Goal: Task Accomplishment & Management: Manage account settings

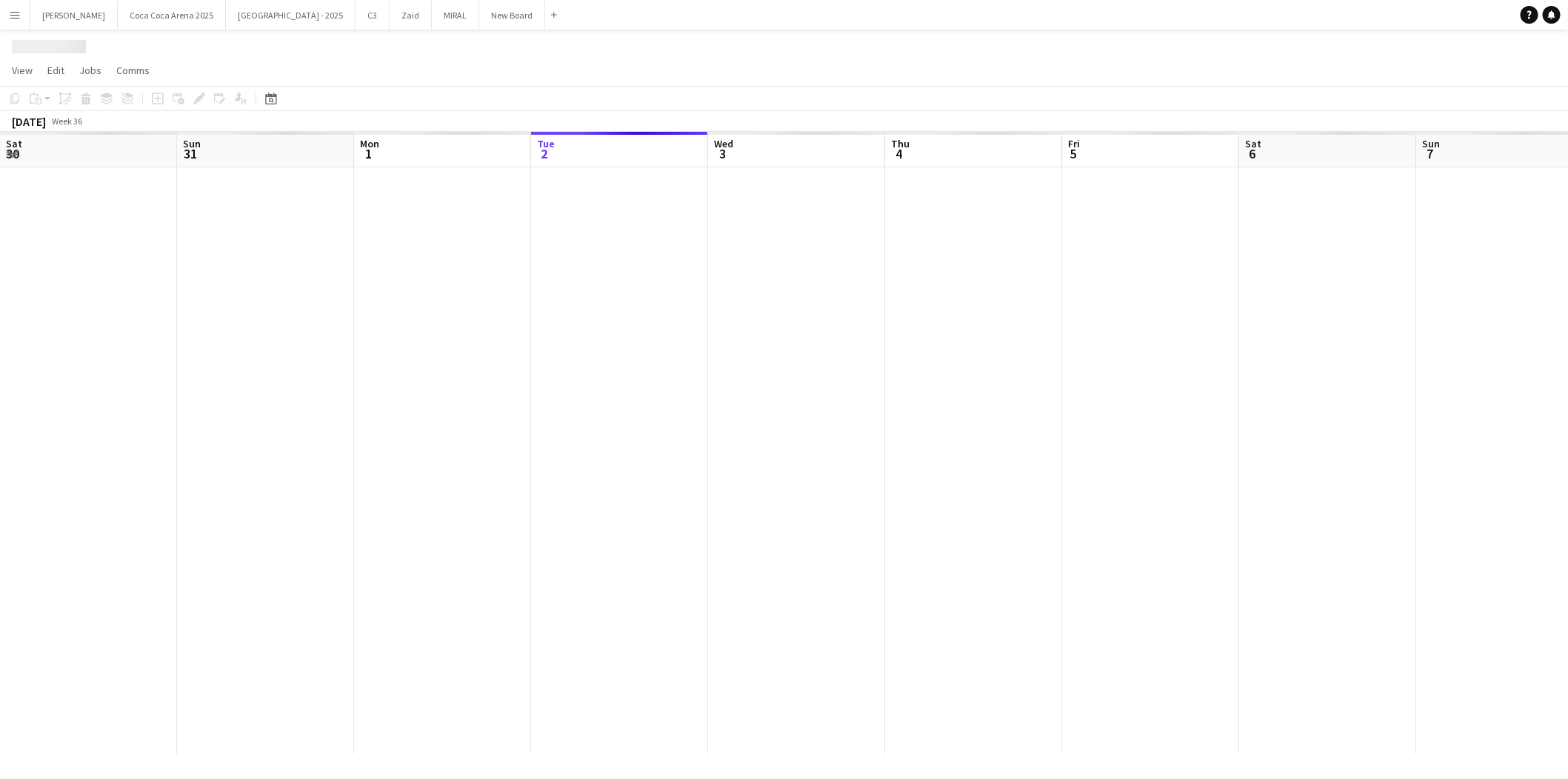
scroll to position [0, 354]
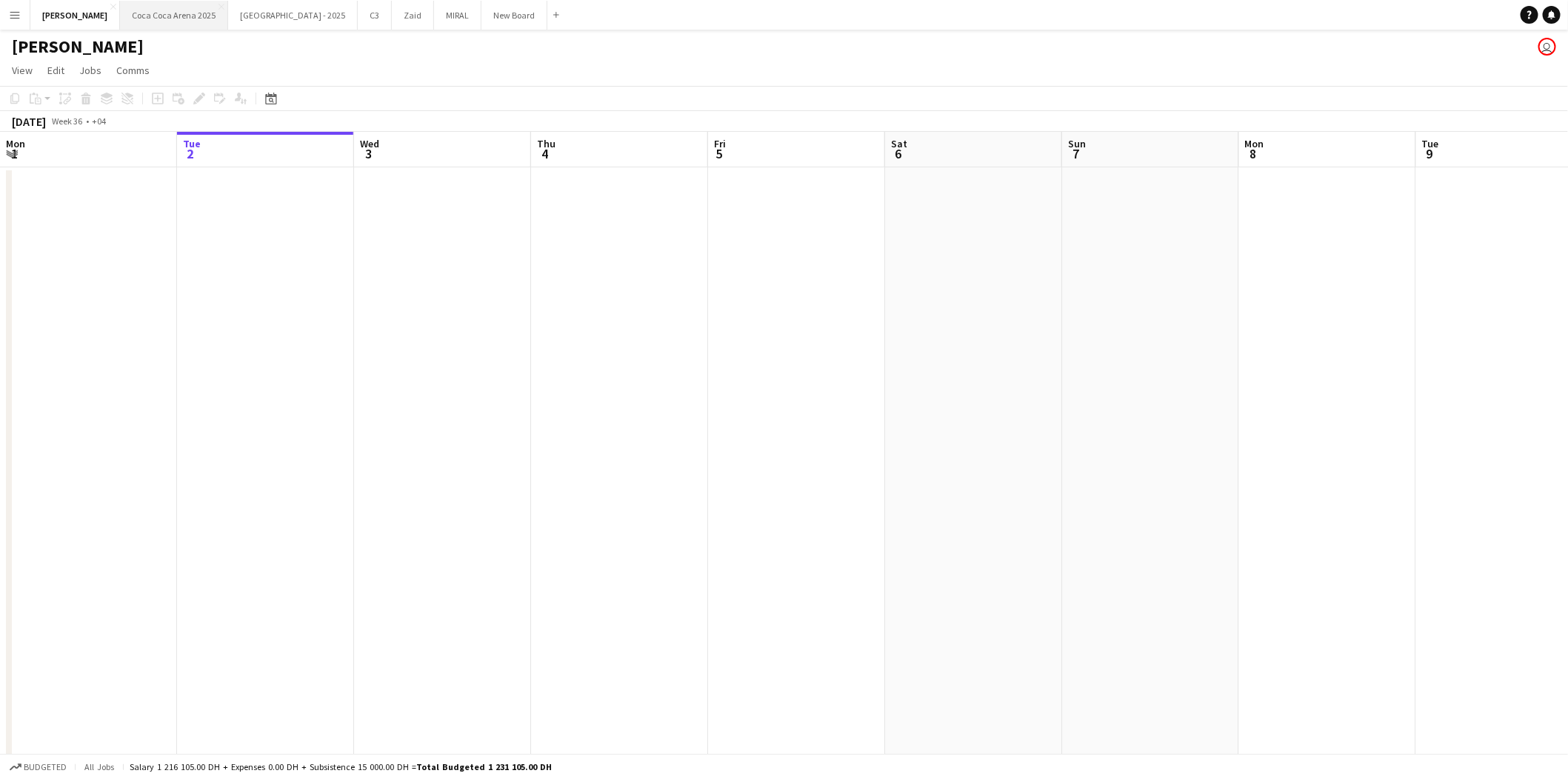
click at [127, 16] on button "[GEOGRAPHIC_DATA] 2025 Close" at bounding box center [173, 15] width 109 height 29
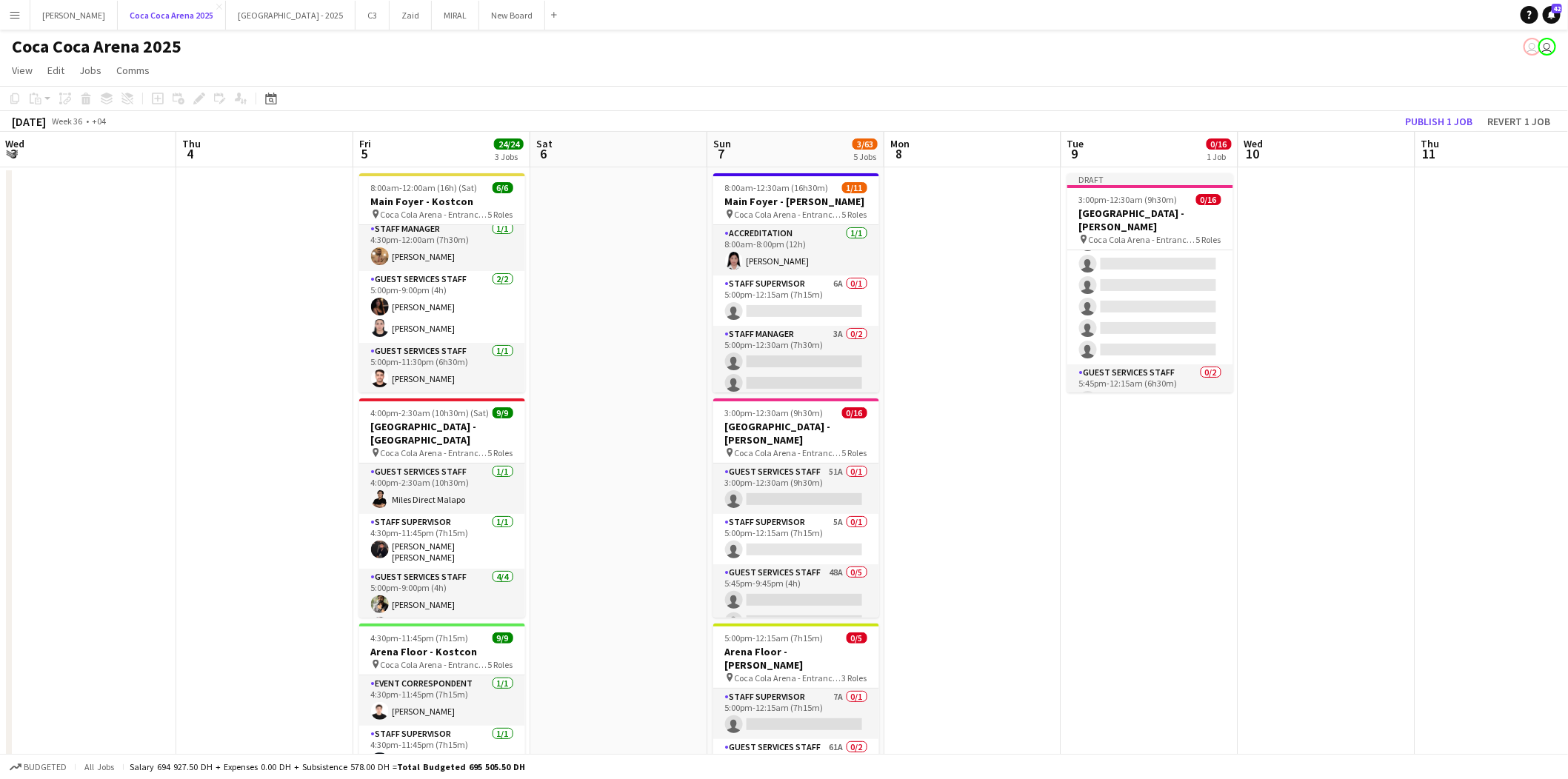
scroll to position [327, 0]
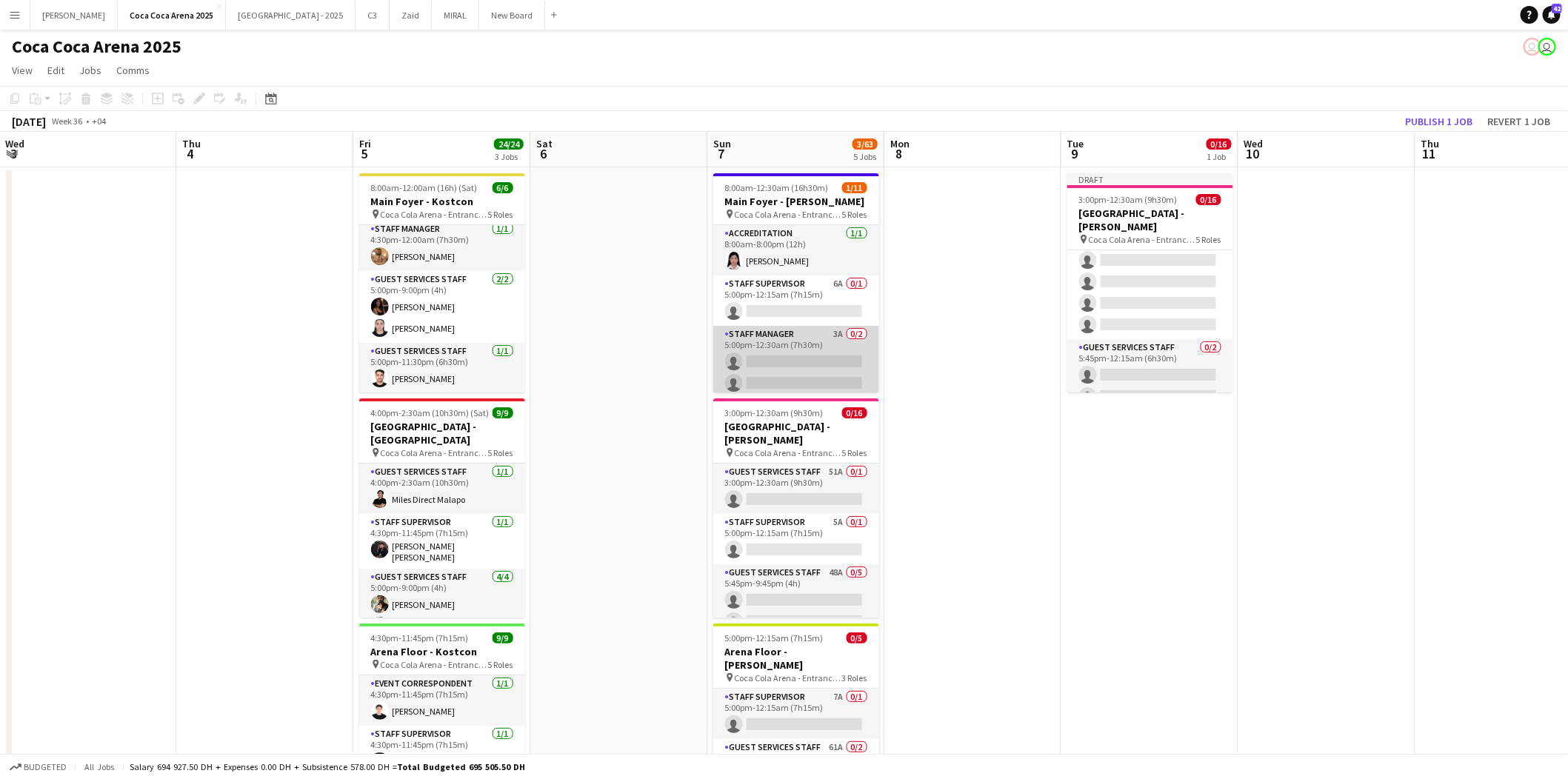
click at [810, 335] on app-card-role "Staff Manager 3A 0/2 5:00pm-12:30am (7h30m) single-neutral-actions single-neutr…" at bounding box center [796, 361] width 166 height 72
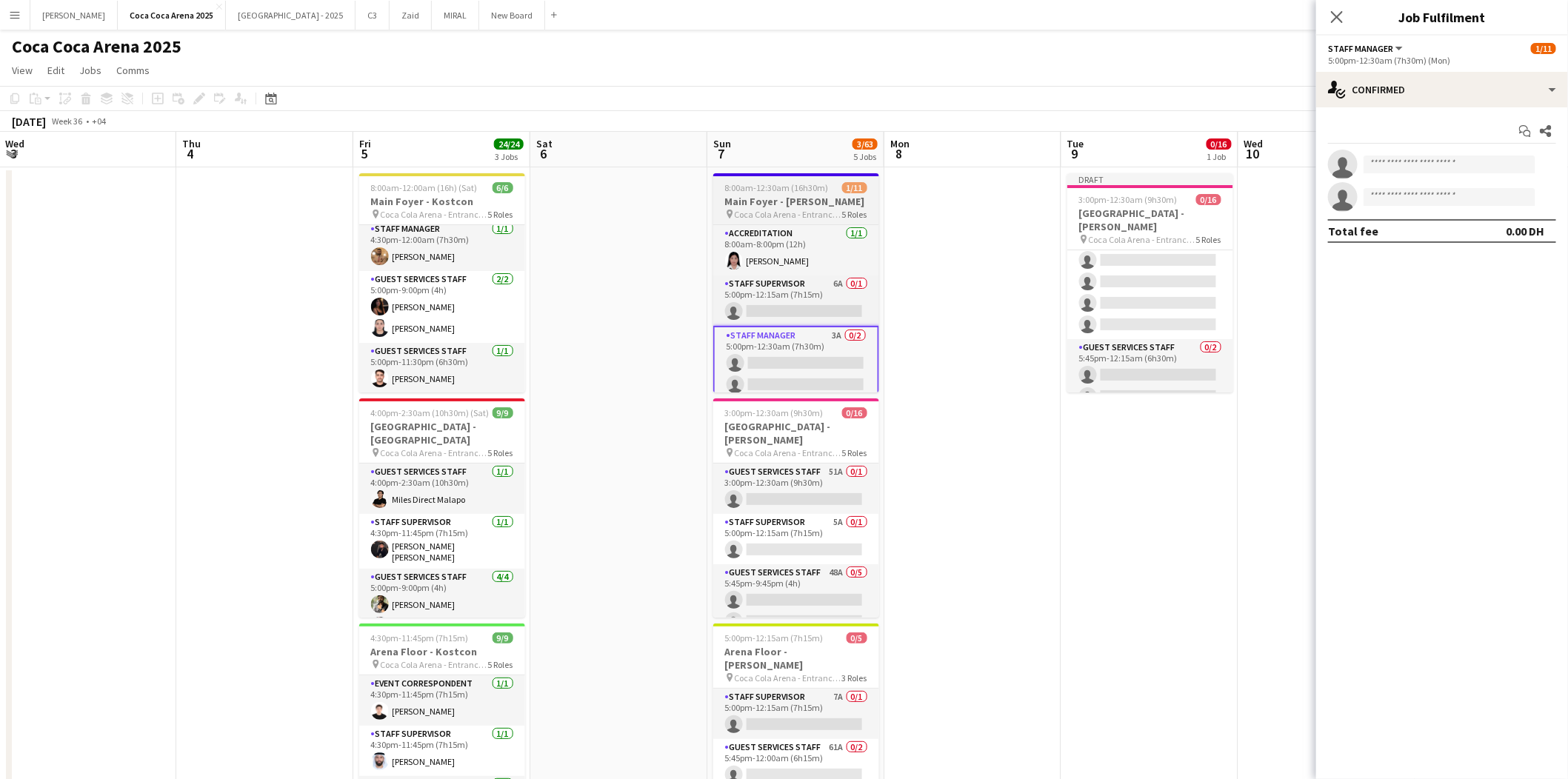
click at [808, 197] on h3 "Main Foyer - [PERSON_NAME]" at bounding box center [796, 202] width 166 height 14
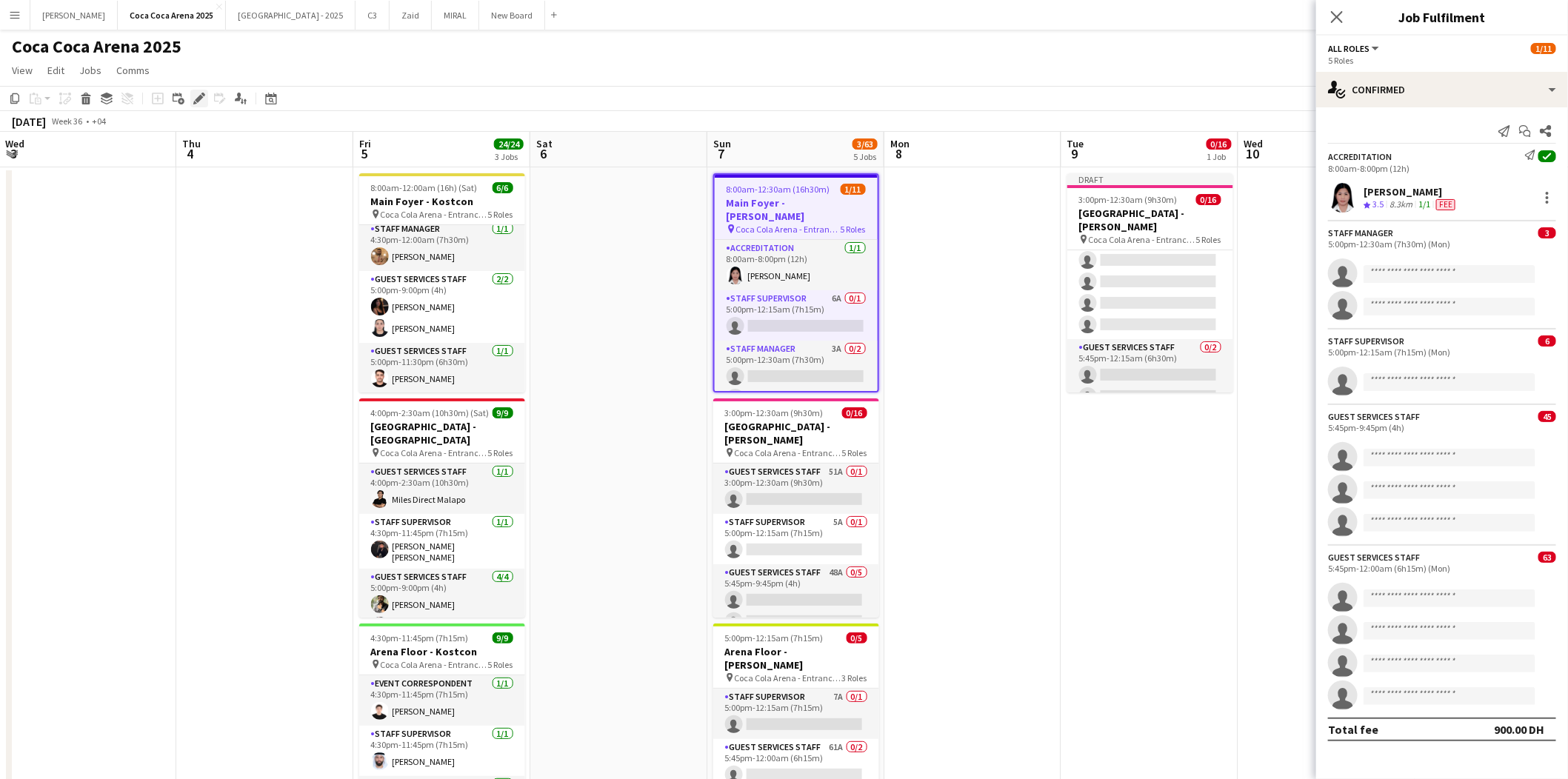
click at [199, 94] on icon "Edit" at bounding box center [199, 98] width 12 height 12
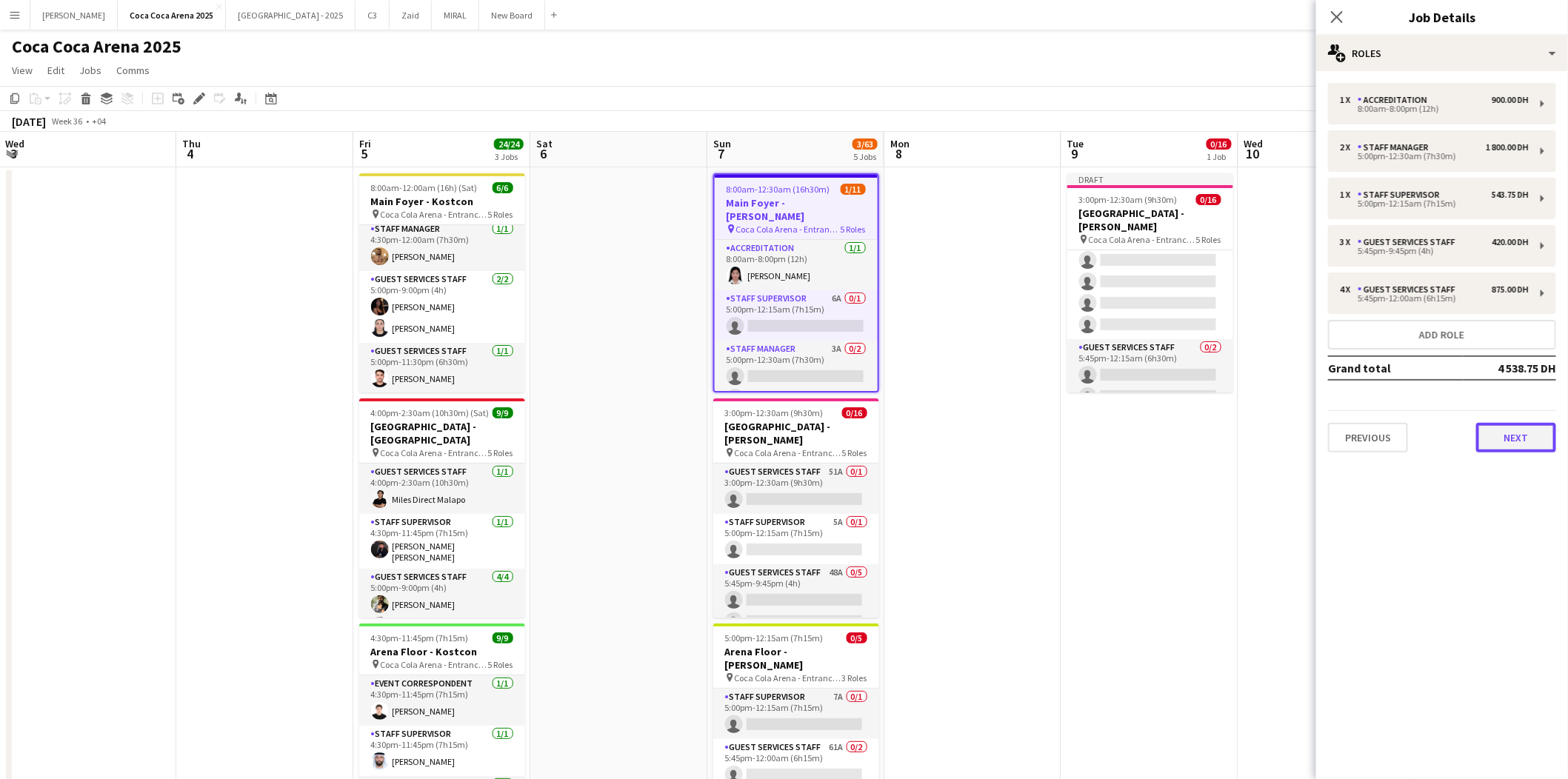
click at [1529, 444] on button "Next" at bounding box center [1517, 437] width 80 height 30
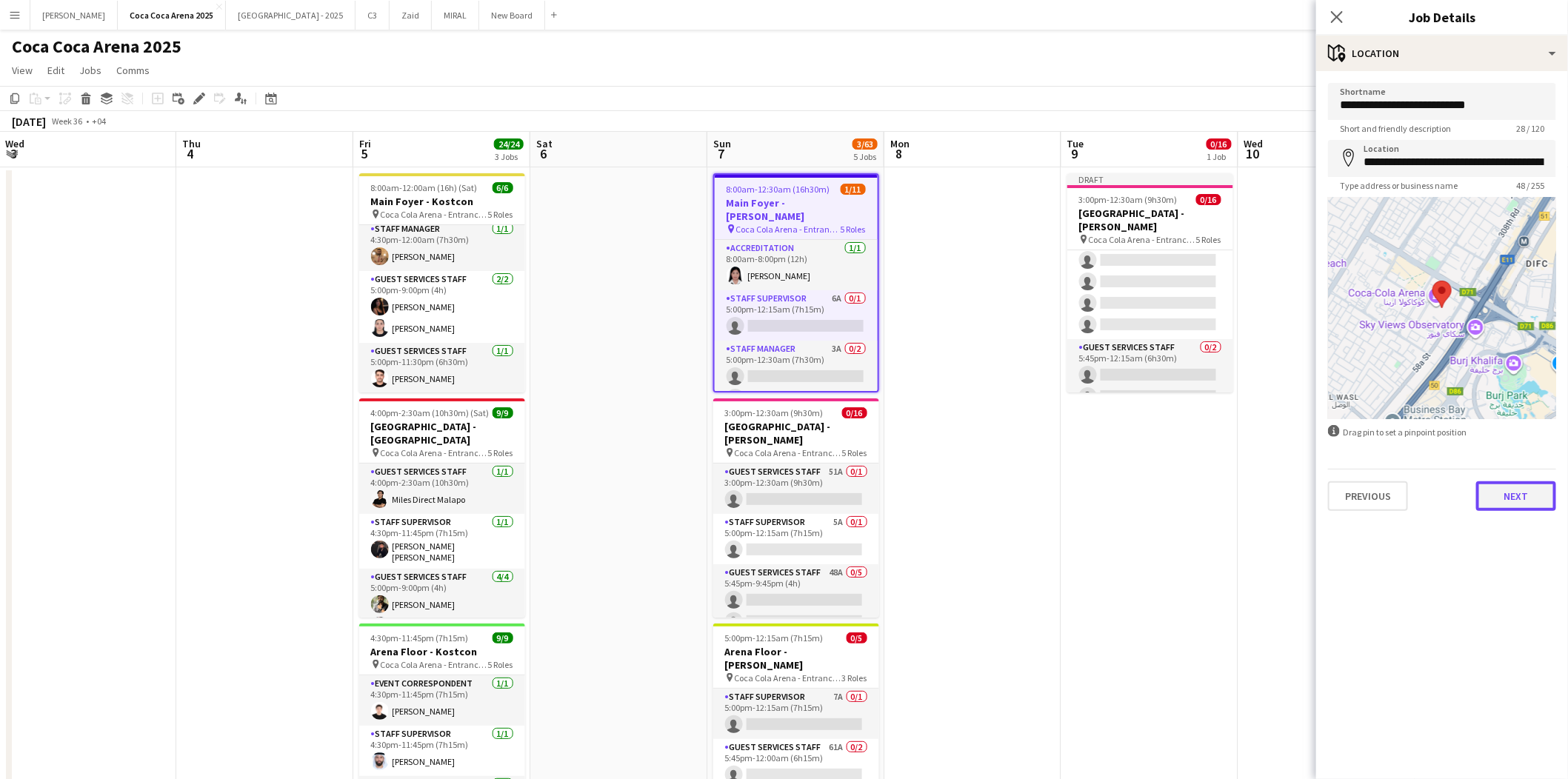
click at [1519, 491] on button "Next" at bounding box center [1517, 495] width 80 height 30
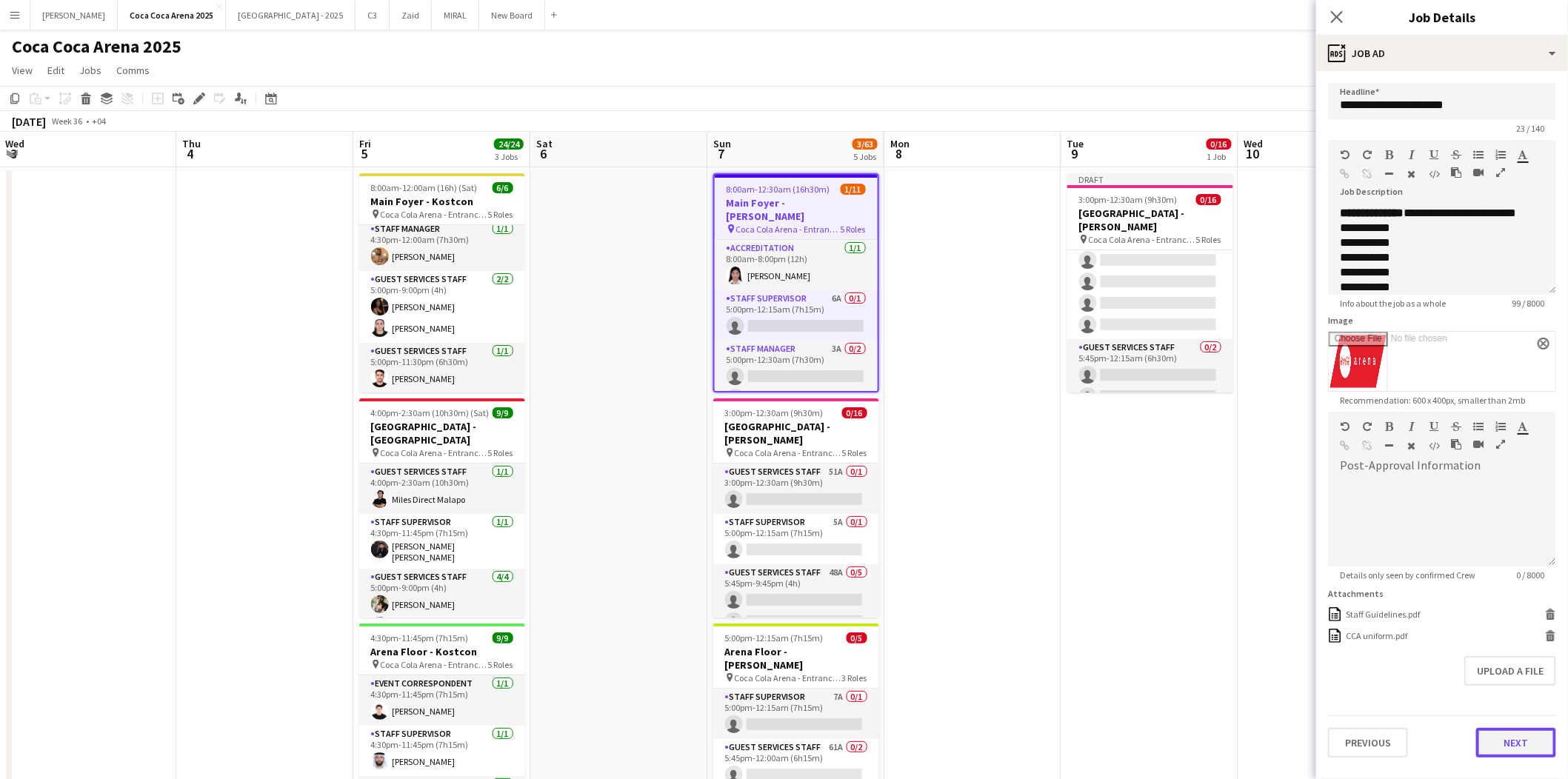
click at [1511, 747] on button "Next" at bounding box center [1517, 742] width 80 height 30
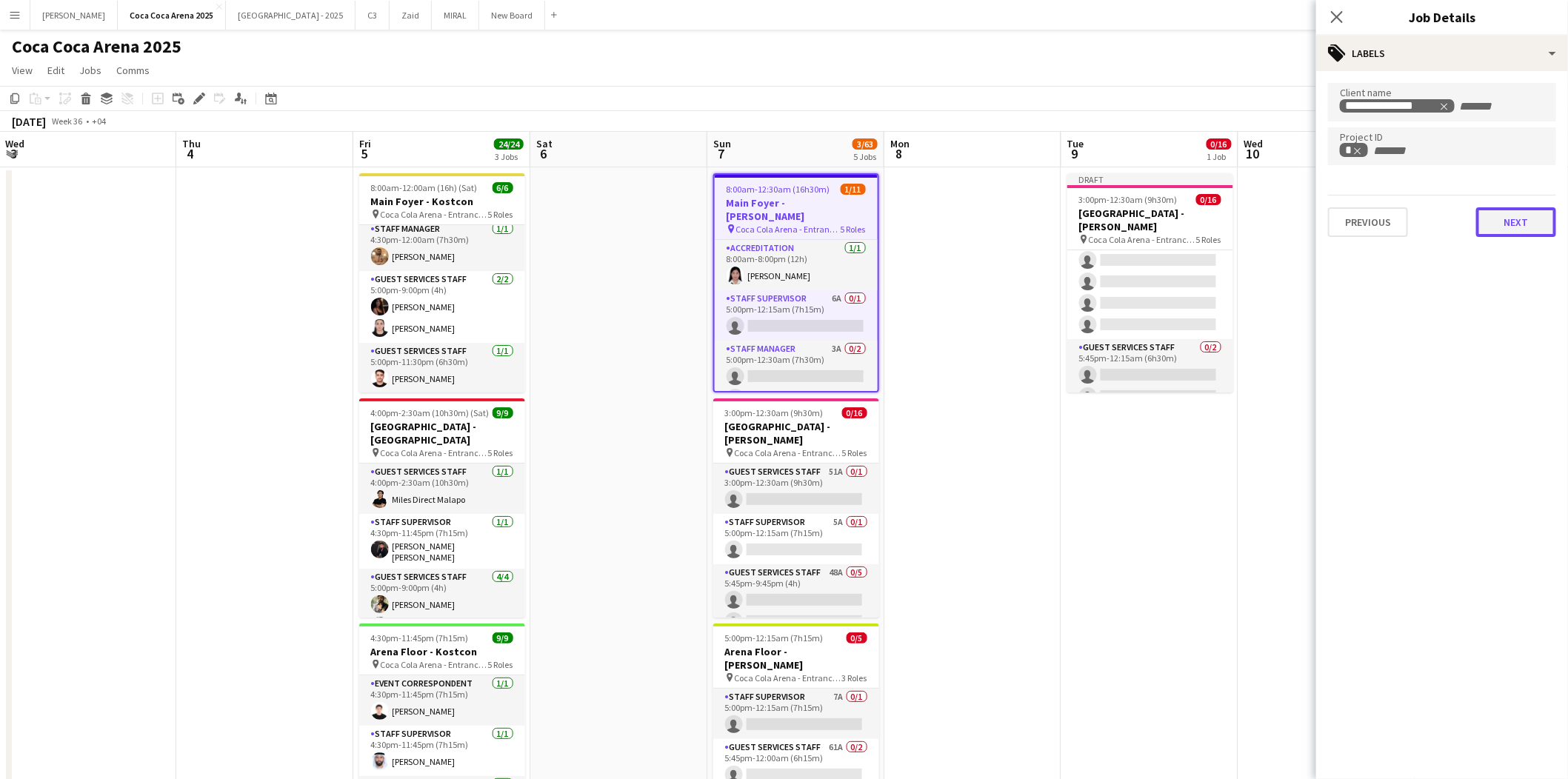
click at [1495, 219] on button "Next" at bounding box center [1517, 222] width 80 height 30
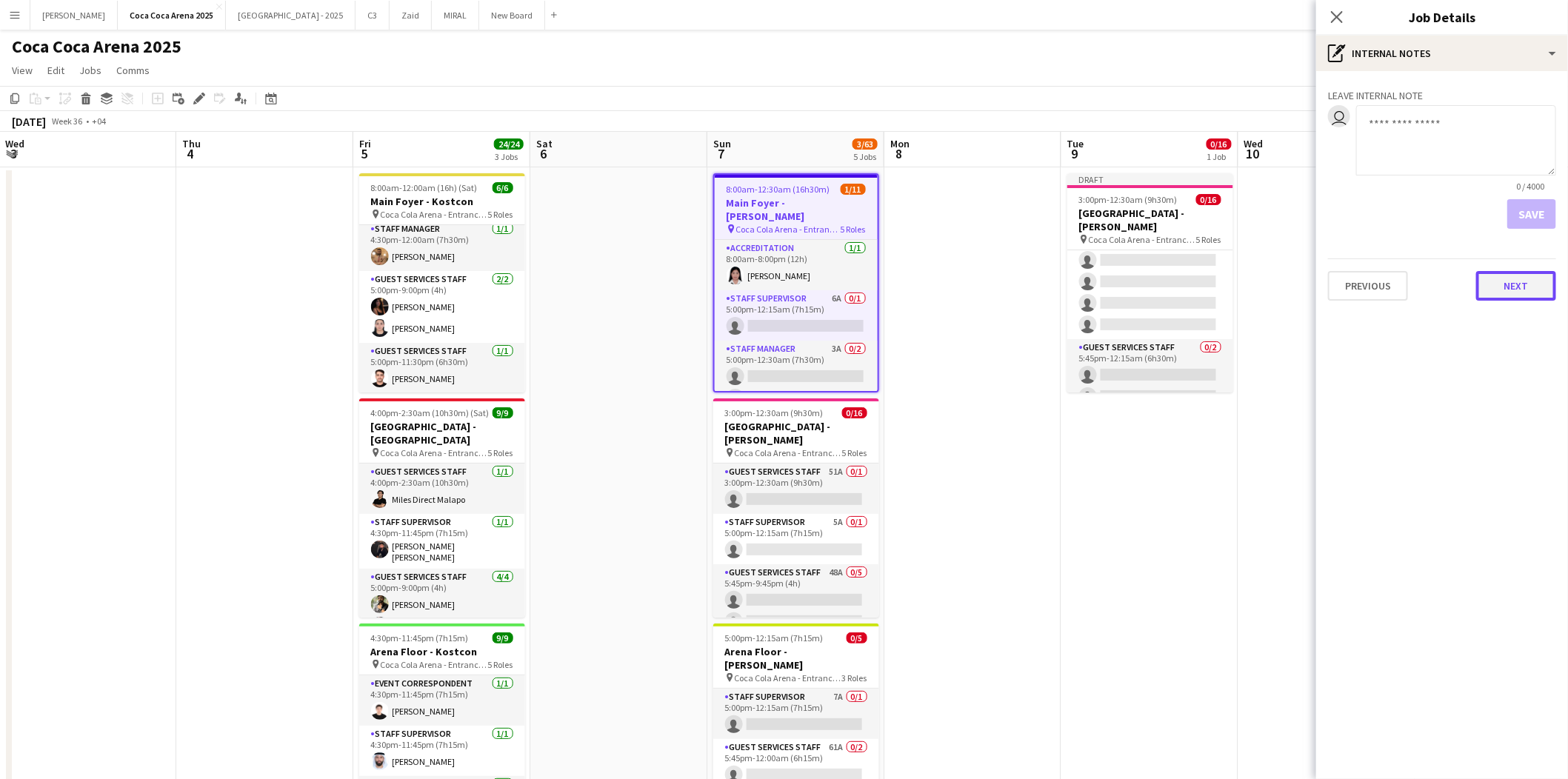
click at [1500, 282] on button "Next" at bounding box center [1517, 285] width 80 height 30
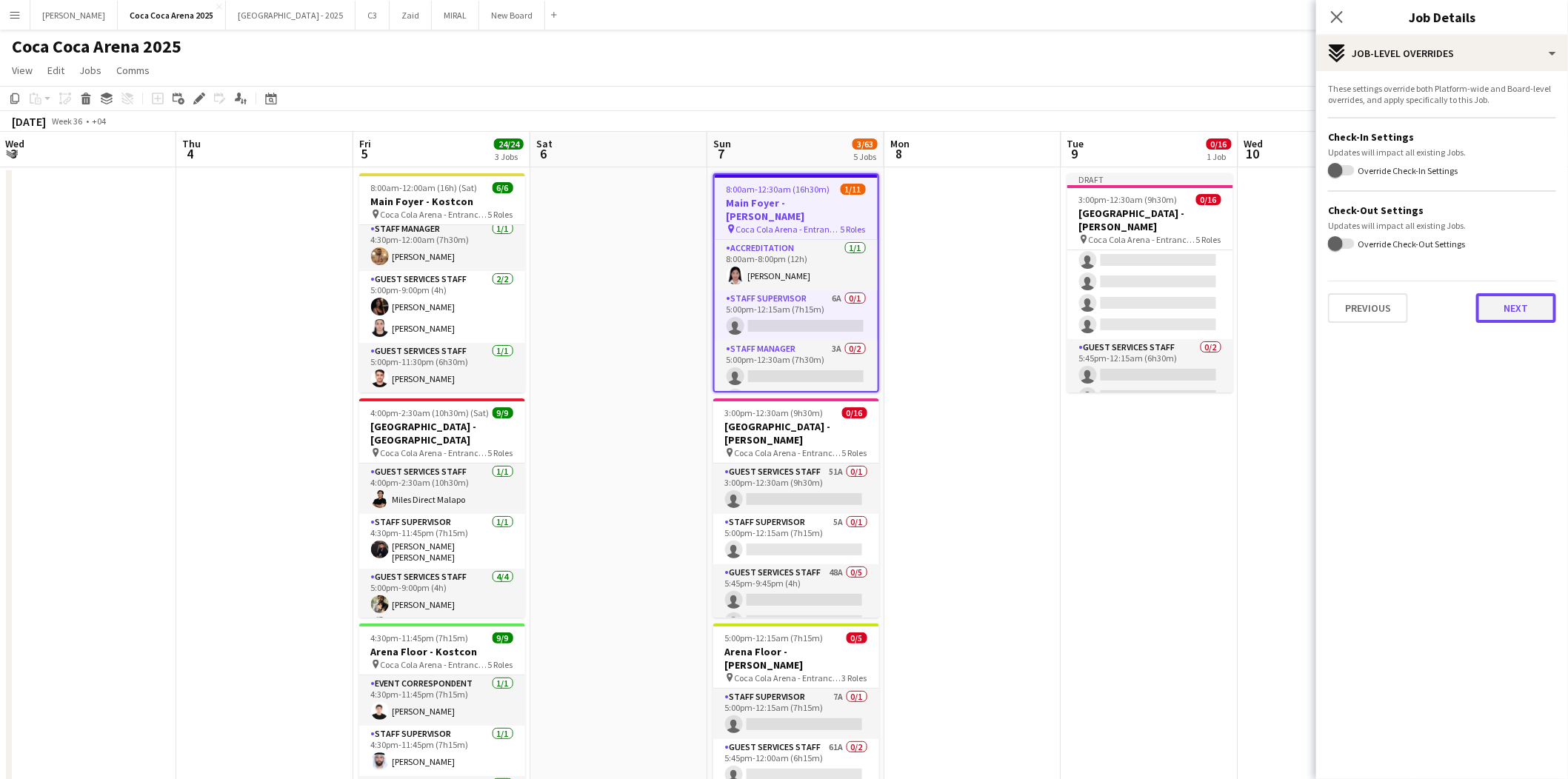
click at [1500, 299] on button "Next" at bounding box center [1517, 308] width 80 height 30
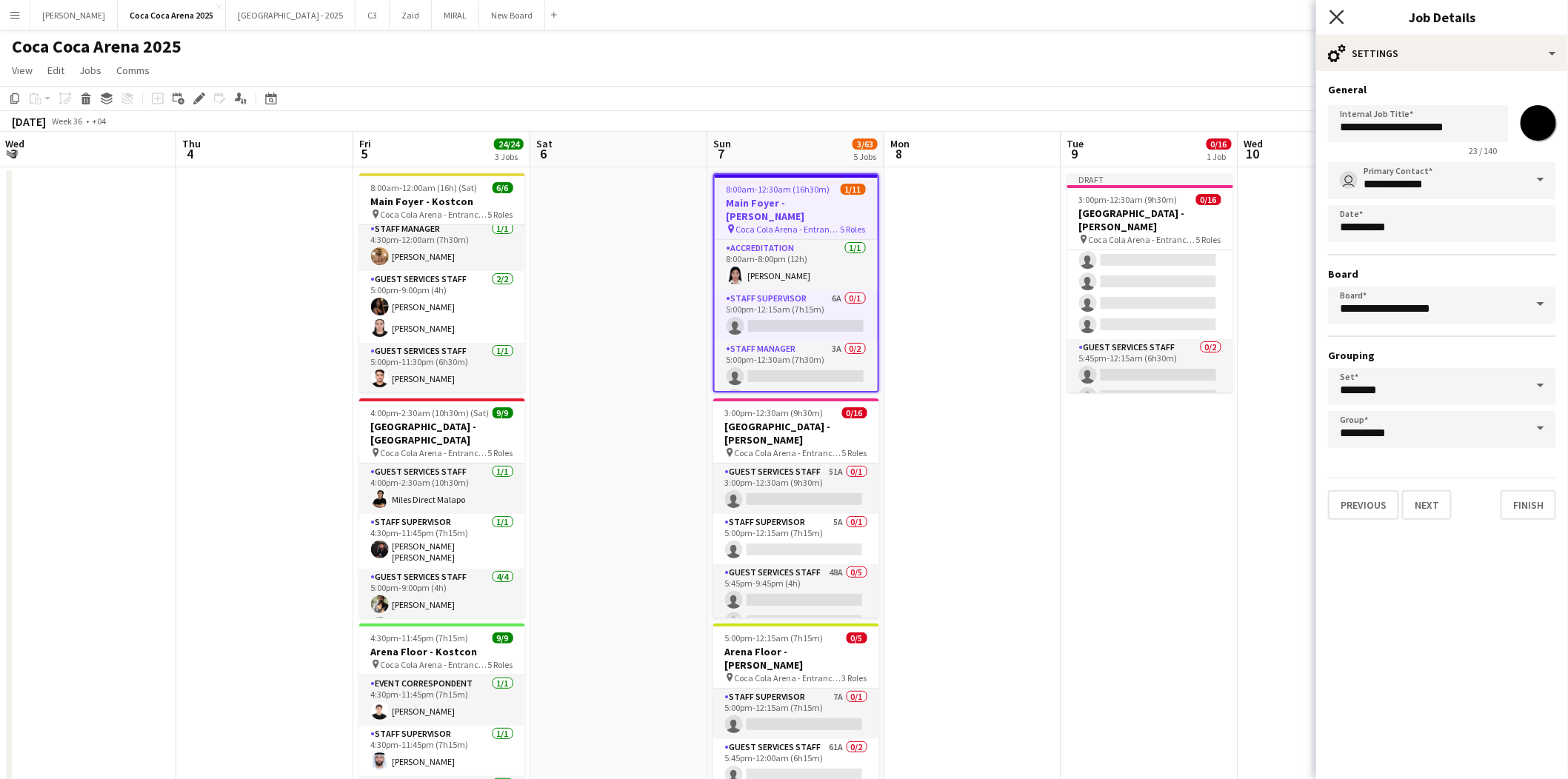
click at [1337, 19] on icon at bounding box center [1336, 16] width 14 height 14
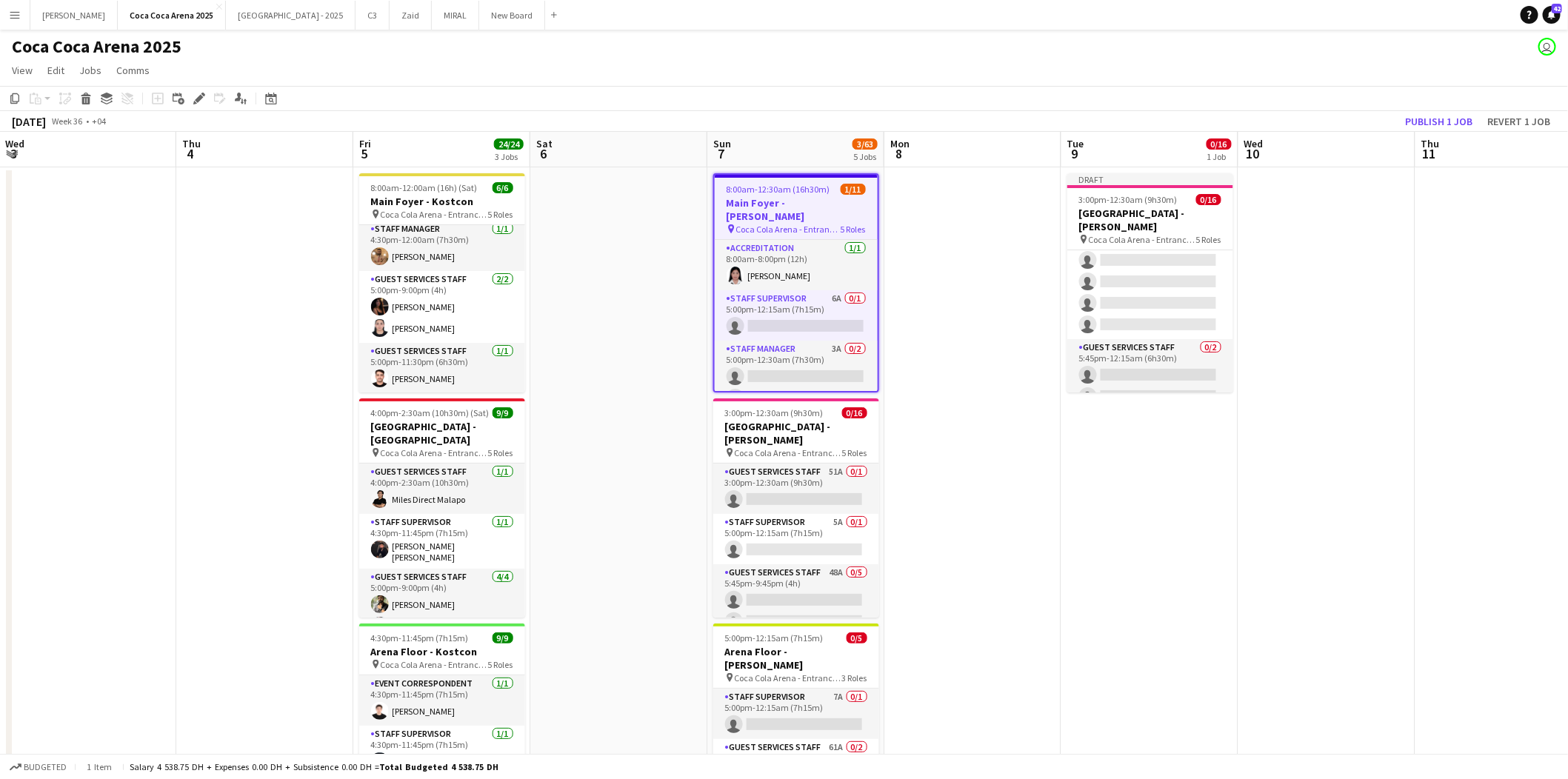
click at [1105, 454] on app-date-cell "Draft 3:00pm-12:30am (9h30m) (Wed) 0/[GEOGRAPHIC_DATA] - [PERSON_NAME] pin [GEO…" at bounding box center [1149, 745] width 177 height 1155
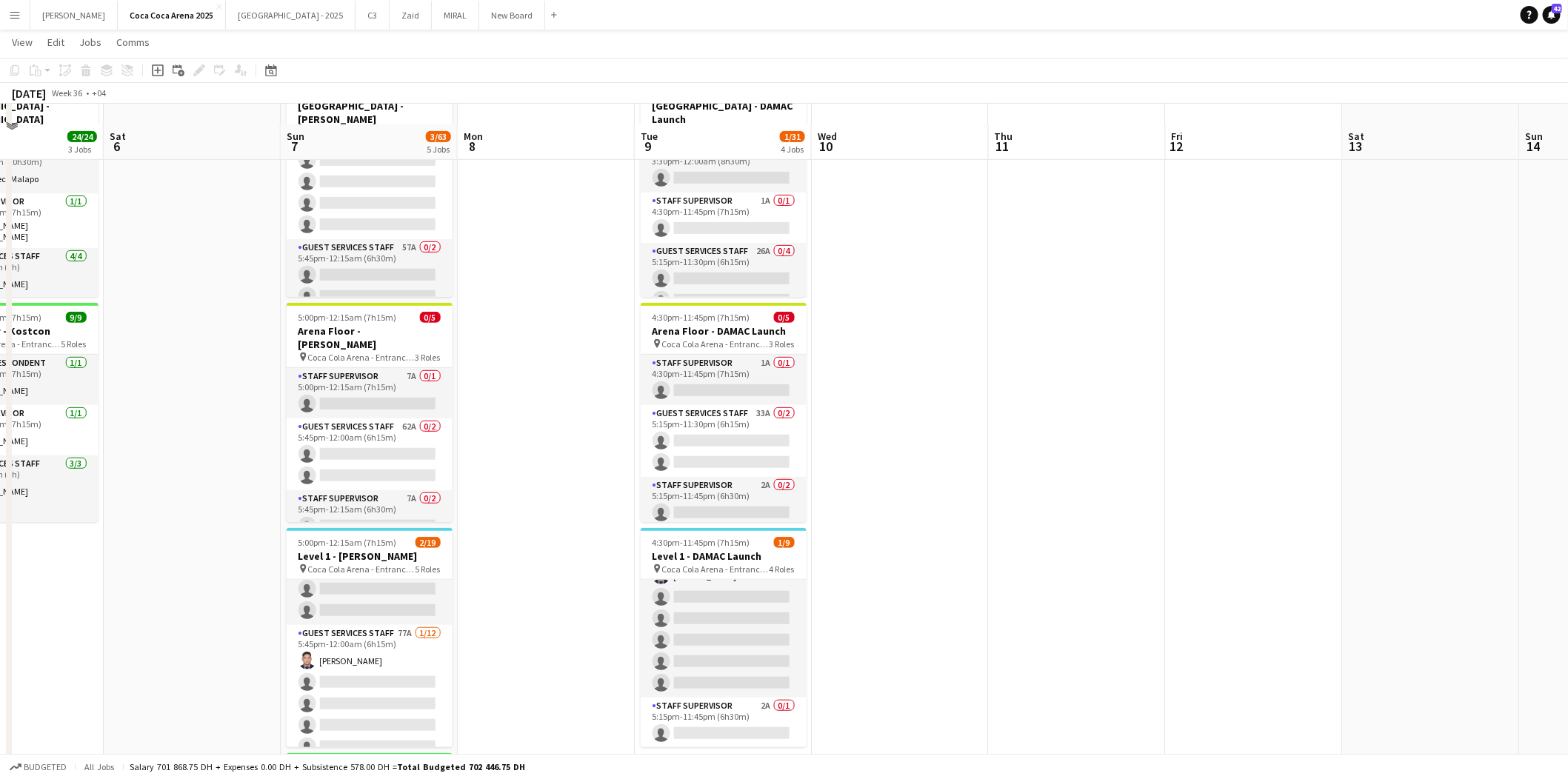
scroll to position [360, 0]
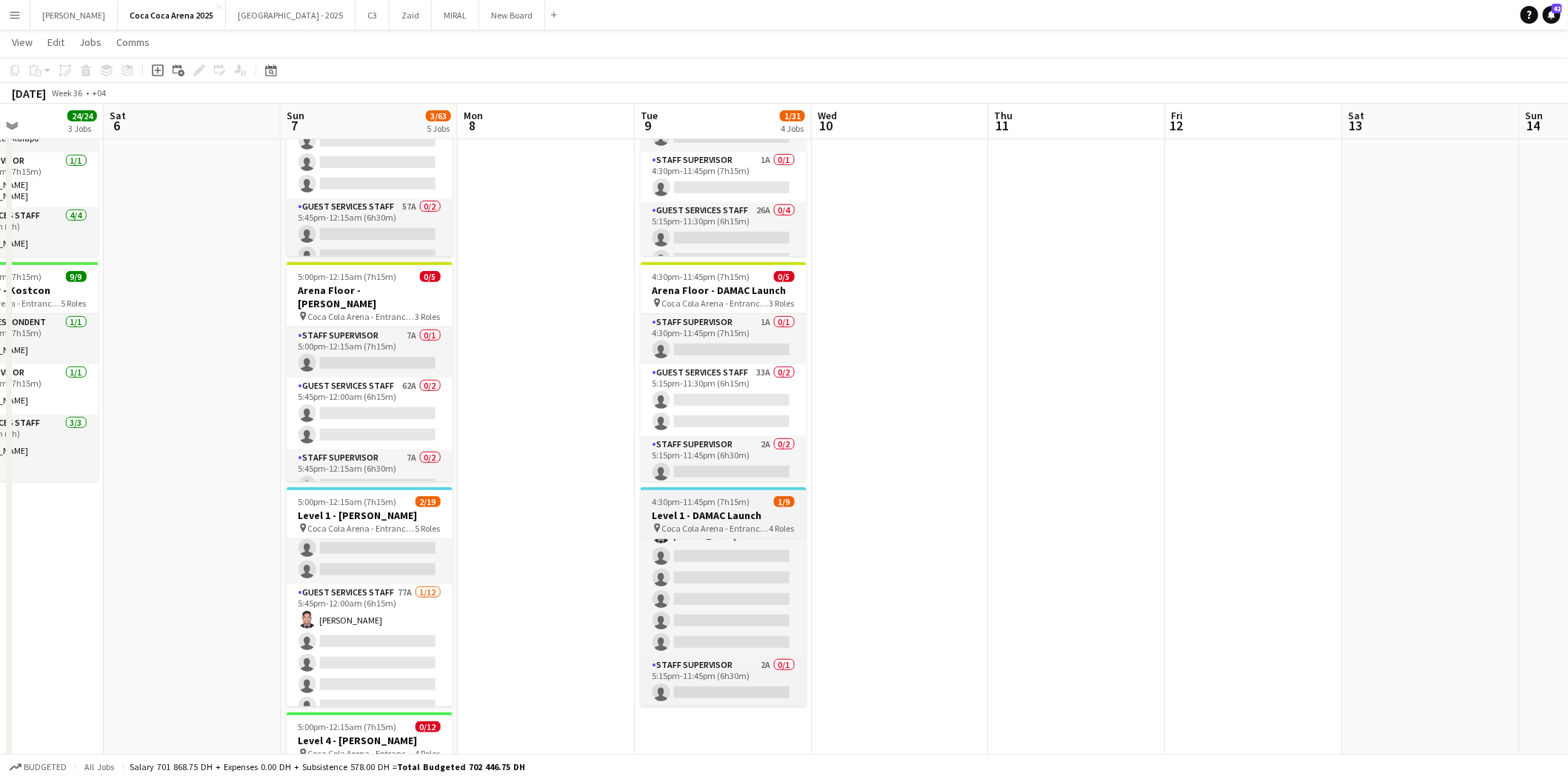
click at [703, 503] on span "4:30pm-11:45pm (7h15m)" at bounding box center [702, 501] width 97 height 11
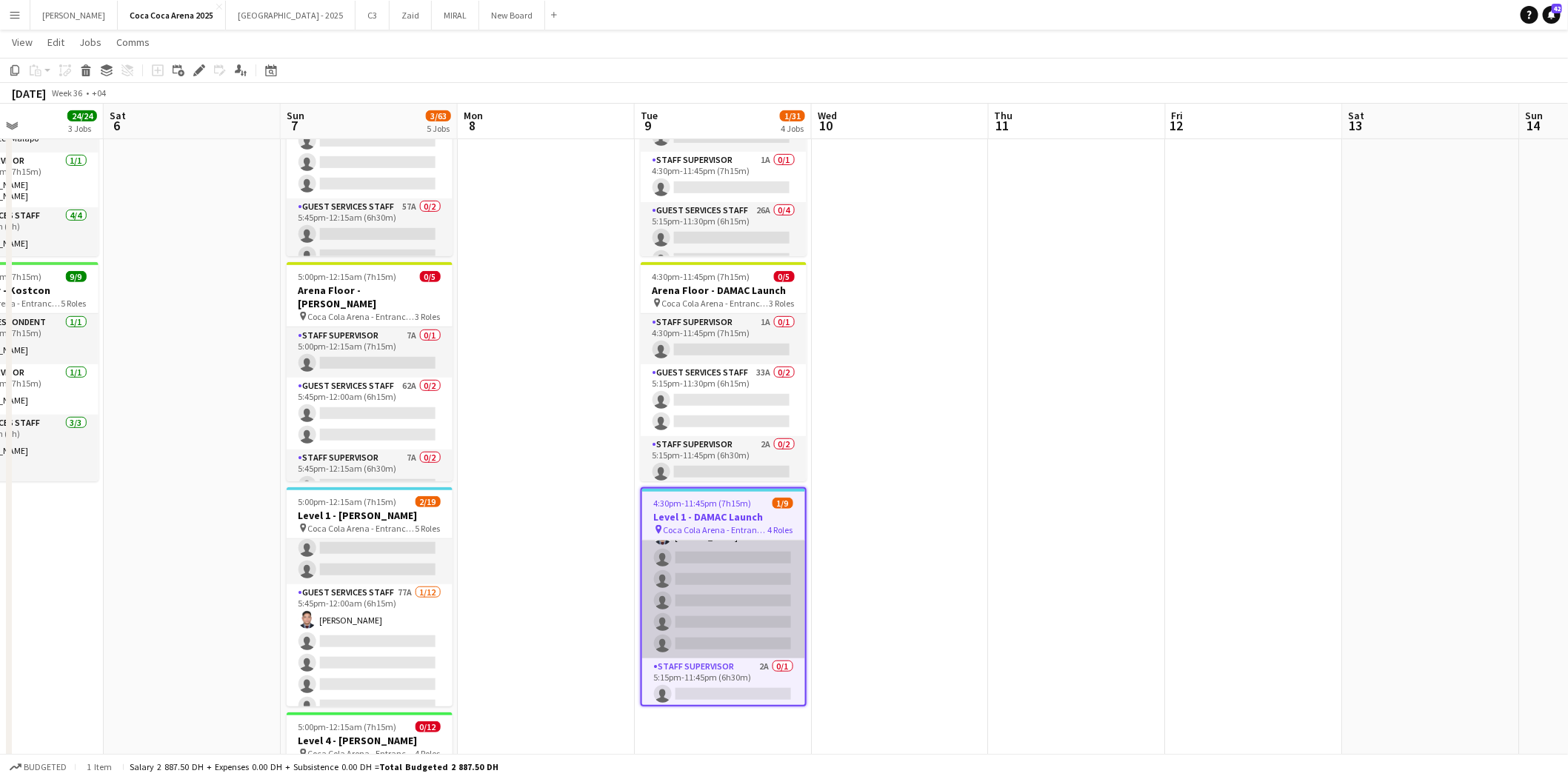
click at [684, 634] on app-card-role "Guest Services Staff 29A [DATE] 5:15pm-11:30pm (6h15m) [PERSON_NAME] single-neu…" at bounding box center [724, 579] width 163 height 158
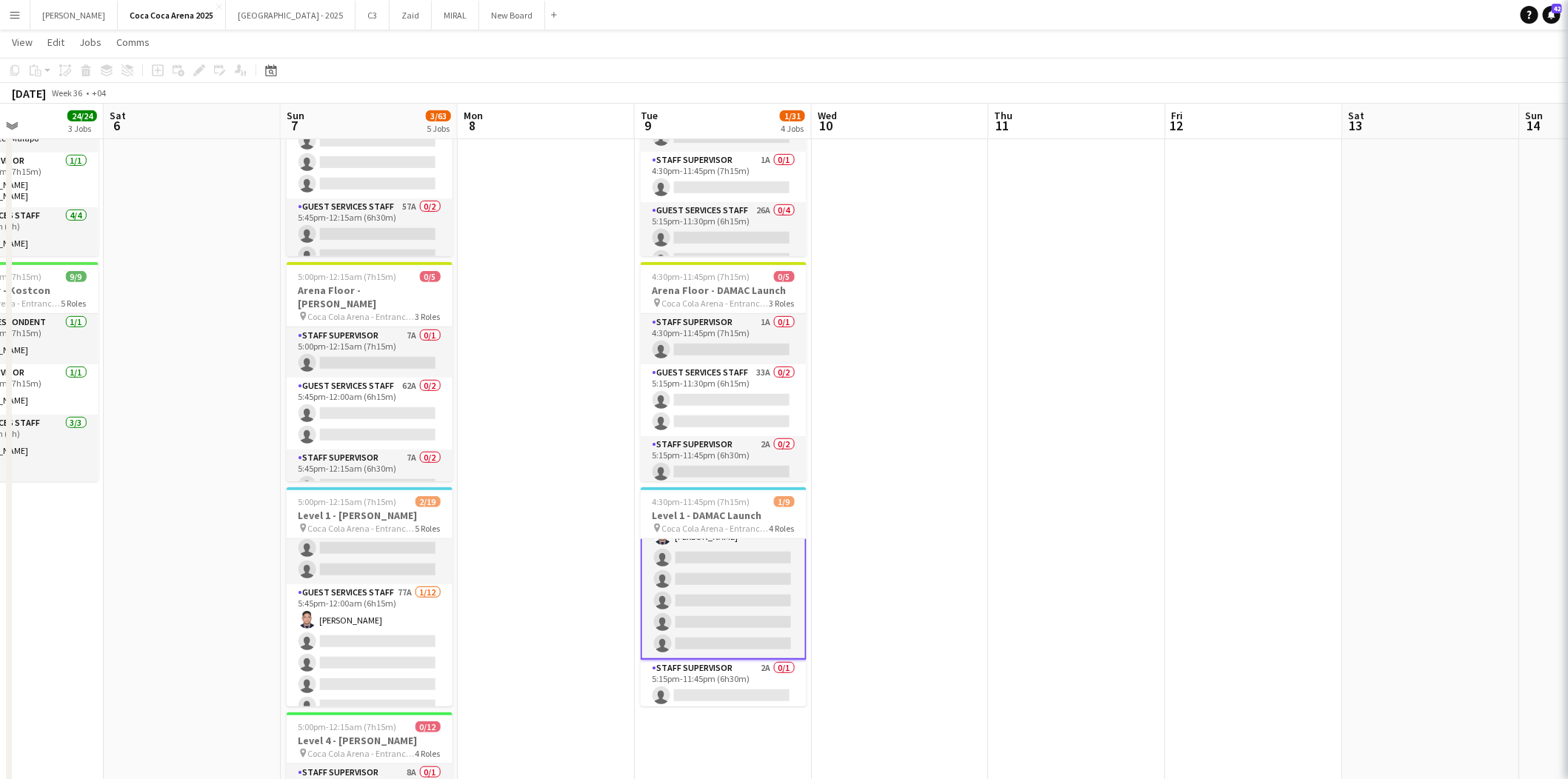
scroll to position [142, 0]
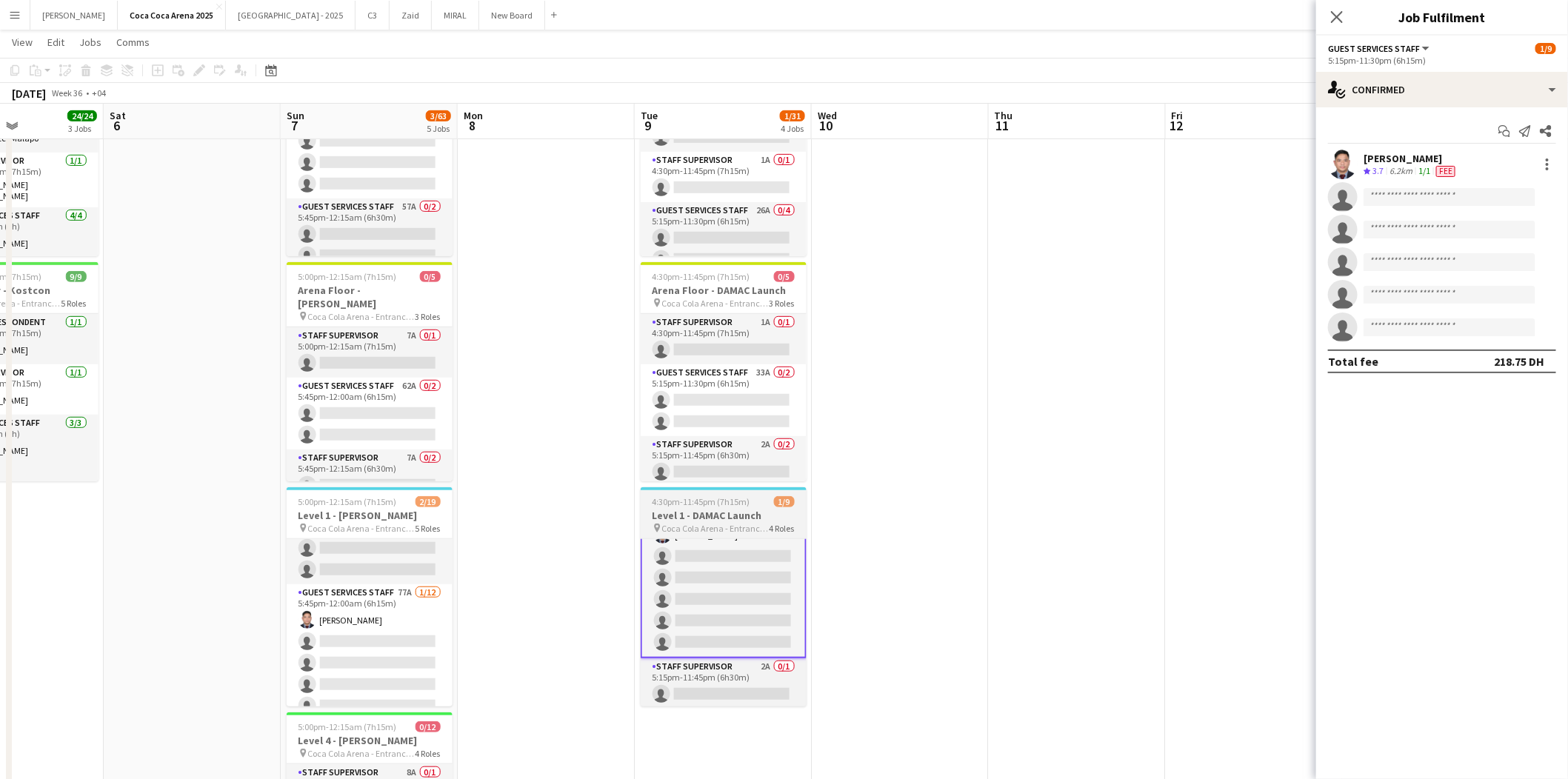
click at [715, 503] on span "4:30pm-11:45pm (7h15m)" at bounding box center [702, 501] width 97 height 11
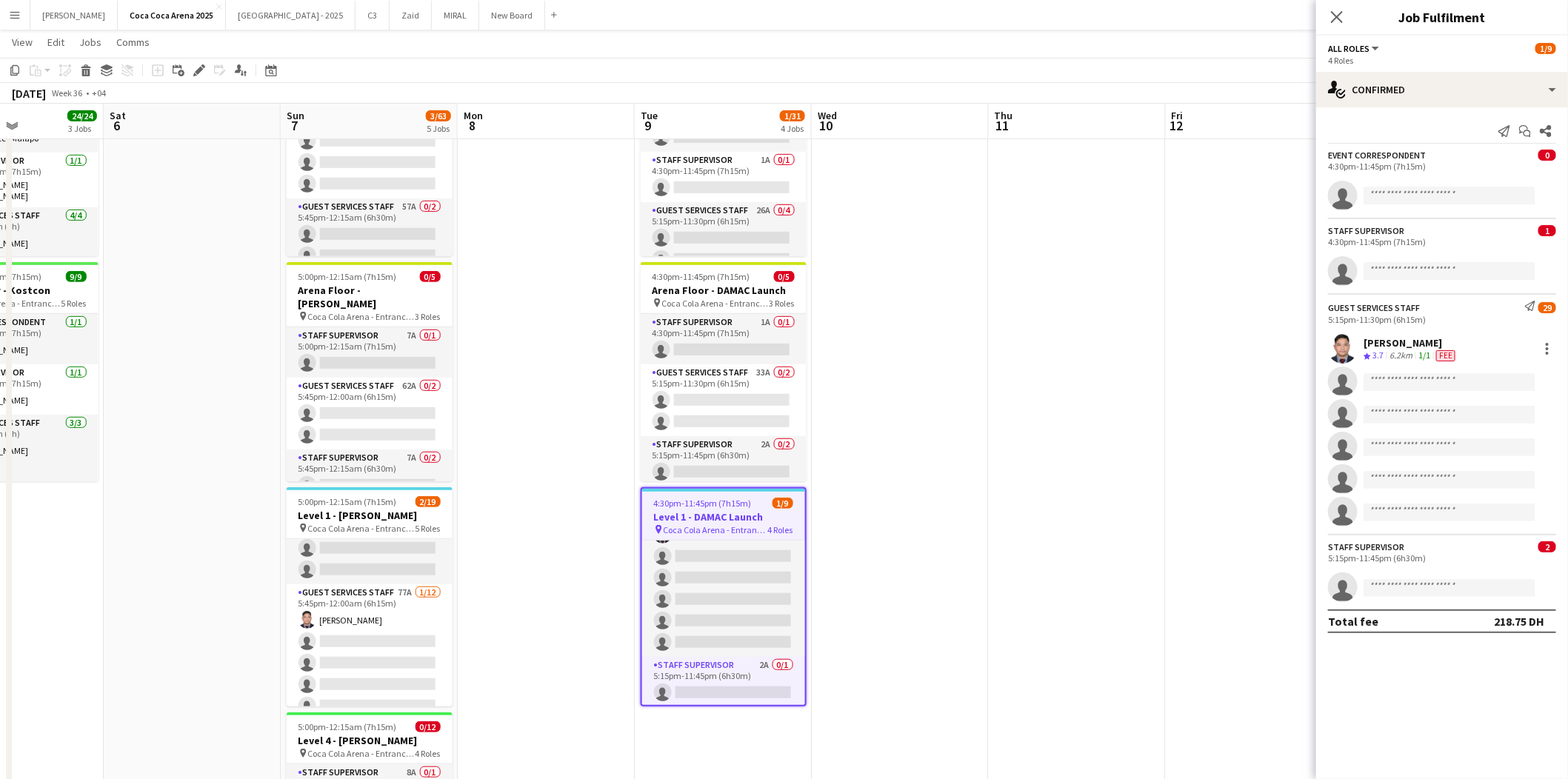
scroll to position [141, 0]
click at [1411, 184] on app-invite-slot "single-neutral-actions" at bounding box center [1442, 196] width 252 height 30
click at [1407, 191] on input at bounding box center [1449, 195] width 172 height 18
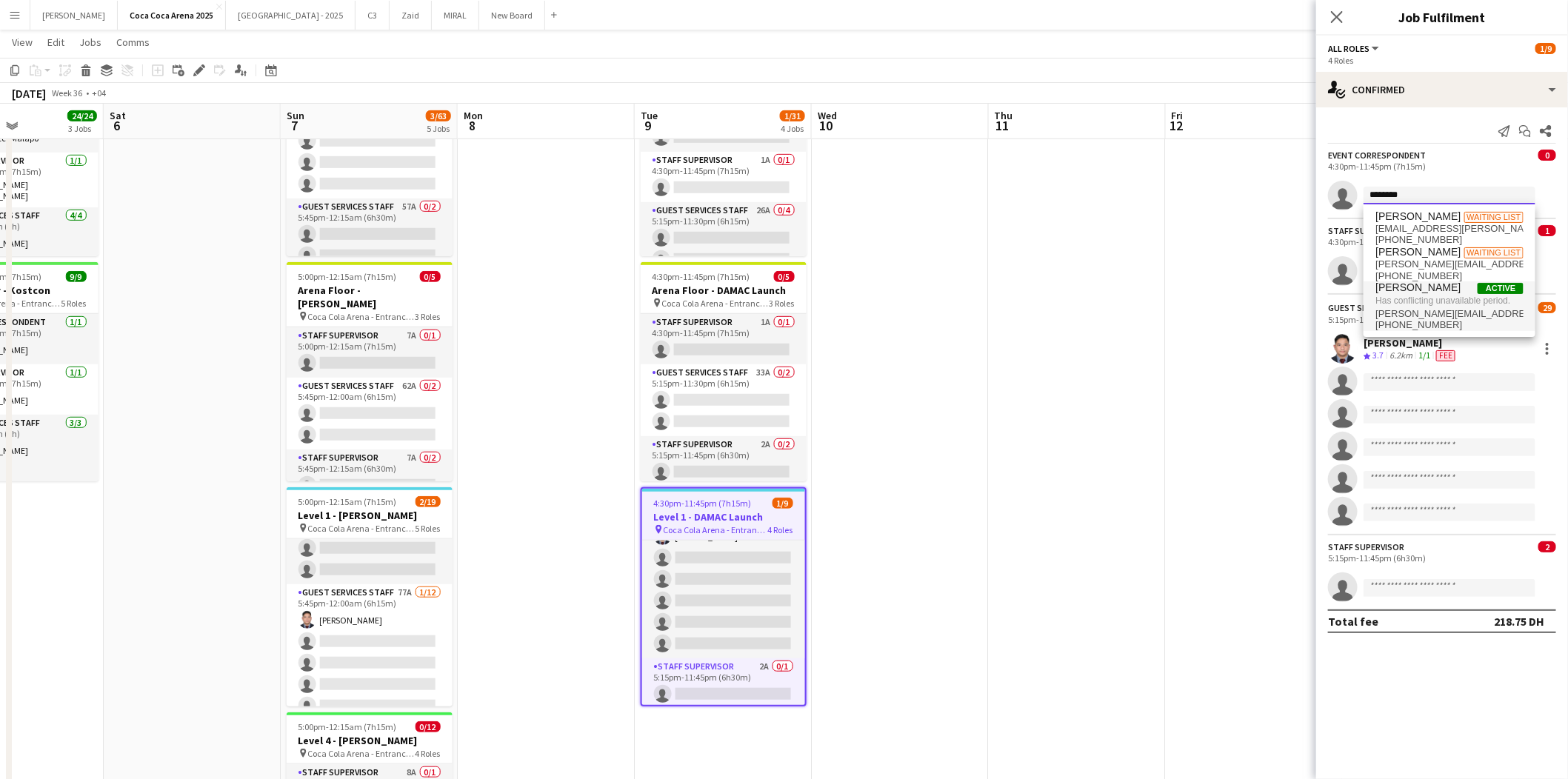
type input "********"
click at [1425, 299] on span "Has conflicting unavailable period." at bounding box center [1449, 301] width 148 height 14
